Goal: Go to known website: Access a specific website the user already knows

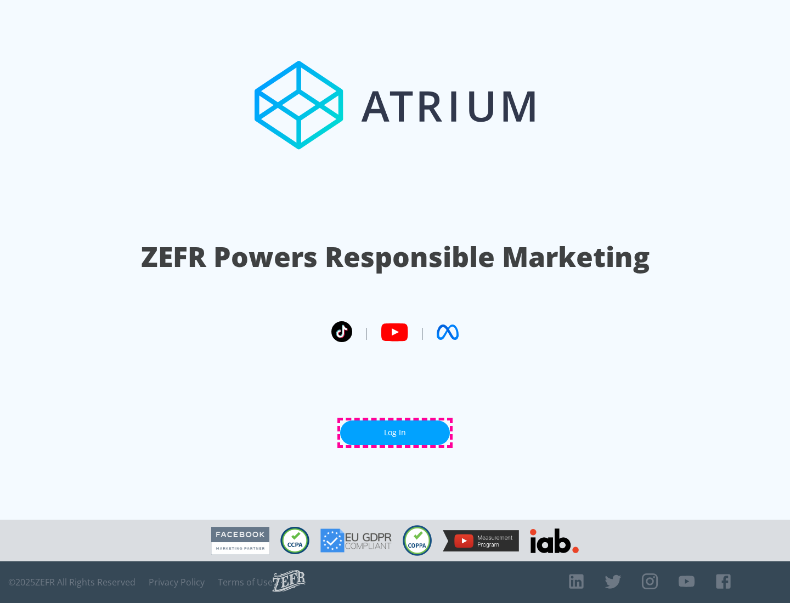
click at [395, 433] on link "Log In" at bounding box center [395, 433] width 110 height 25
